Goal: Information Seeking & Learning: Compare options

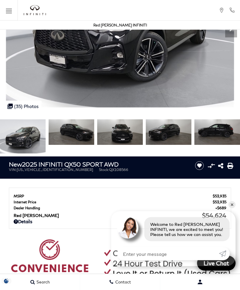
scroll to position [95, 0]
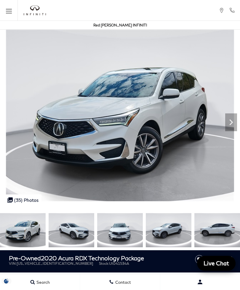
click at [230, 119] on icon "Next" at bounding box center [232, 122] width 12 height 12
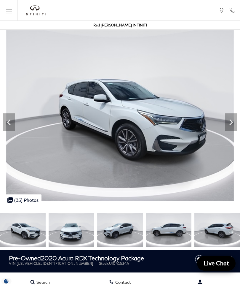
click at [230, 118] on icon "Next" at bounding box center [232, 122] width 12 height 12
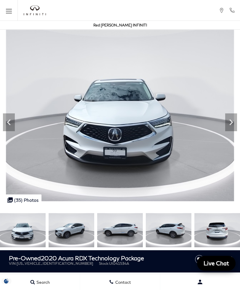
click at [231, 120] on icon "Next" at bounding box center [232, 122] width 12 height 12
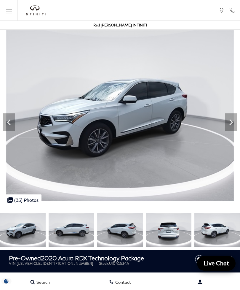
click at [231, 119] on icon "Next" at bounding box center [232, 122] width 4 height 6
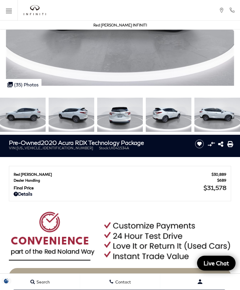
scroll to position [116, 0]
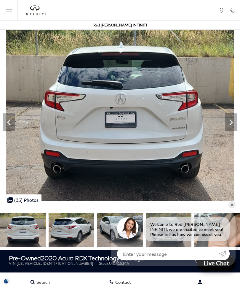
click at [238, 117] on img at bounding box center [120, 116] width 240 height 172
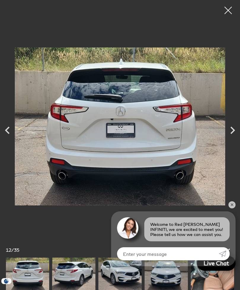
click at [231, 138] on icon "Next" at bounding box center [233, 130] width 15 height 15
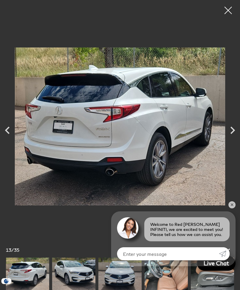
click at [232, 138] on icon "Next" at bounding box center [233, 130] width 15 height 15
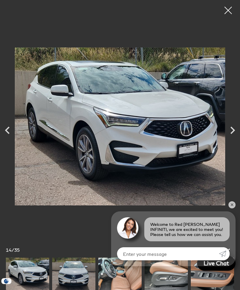
click at [230, 11] on div at bounding box center [228, 10] width 15 height 15
